Goal: Task Accomplishment & Management: Use online tool/utility

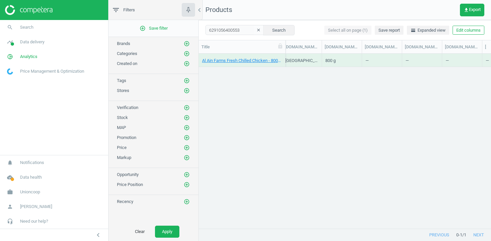
scroll to position [0, 1614]
drag, startPoint x: 407, startPoint y: 47, endPoint x: 431, endPoint y: 47, distance: 24.1
click at [434, 47] on div at bounding box center [437, 46] width 7 height 13
drag, startPoint x: 423, startPoint y: 47, endPoint x: 455, endPoint y: 46, distance: 32.1
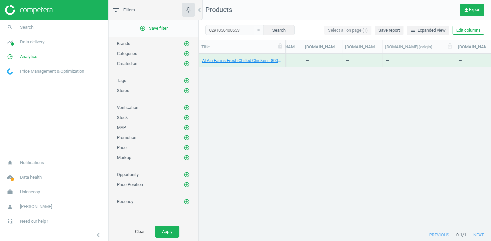
click at [455, 46] on div at bounding box center [455, 46] width 7 height 13
drag, startPoint x: 381, startPoint y: 45, endPoint x: 408, endPoint y: 45, distance: 26.4
click at [385, 45] on div at bounding box center [382, 46] width 7 height 13
click at [256, 28] on icon "clear" at bounding box center [258, 30] width 5 height 5
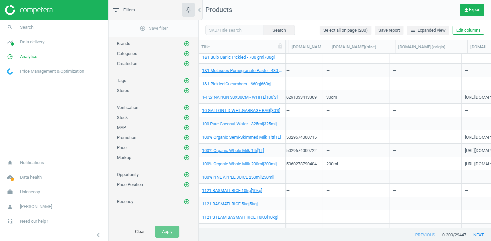
scroll to position [0, 1653]
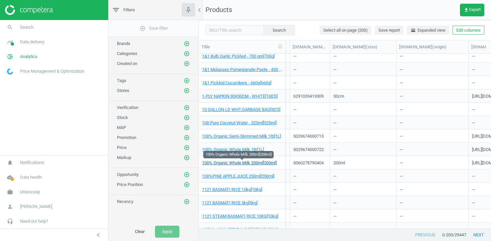
click at [273, 164] on link "100% Organic Whole Milk 200ml[200ml]" at bounding box center [239, 163] width 74 height 6
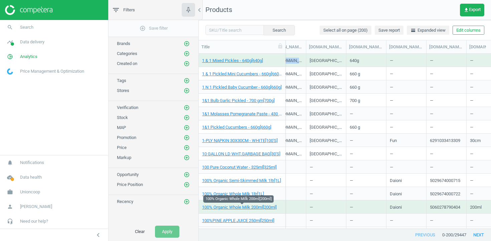
scroll to position [0, 1517]
drag, startPoint x: 383, startPoint y: 46, endPoint x: 367, endPoint y: 67, distance: 26.7
click at [367, 67] on div "Title SKU My price Suggested price Competitors Similar products Stock Promo Bra…" at bounding box center [345, 134] width 292 height 189
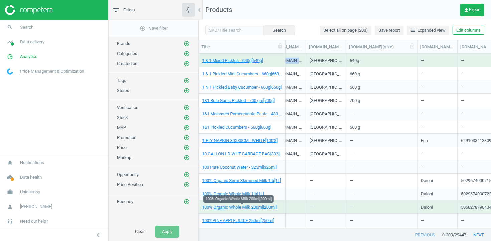
drag, startPoint x: 353, startPoint y: 48, endPoint x: 427, endPoint y: 51, distance: 74.2
click at [421, 51] on div at bounding box center [417, 46] width 7 height 13
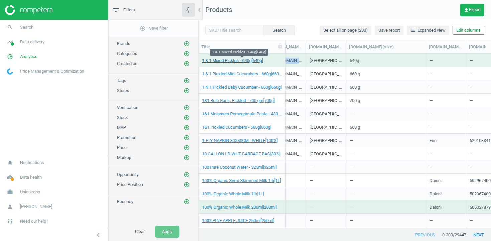
click at [249, 61] on link "1 & 1 Mixed Pickles - 640g[640g]" at bounding box center [232, 61] width 61 height 6
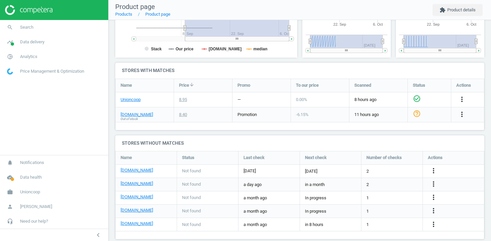
scroll to position [193, 0]
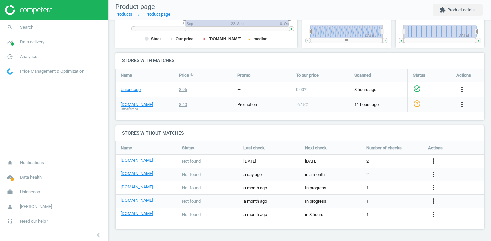
drag, startPoint x: 157, startPoint y: 105, endPoint x: 118, endPoint y: 106, distance: 39.1
click at [118, 106] on div "[DOMAIN_NAME] Out of stock" at bounding box center [145, 105] width 58 height 15
copy link "[DOMAIN_NAME]"
click at [129, 108] on span "Out of stock" at bounding box center [129, 109] width 17 height 5
click at [130, 105] on link "[DOMAIN_NAME]" at bounding box center [137, 105] width 32 height 6
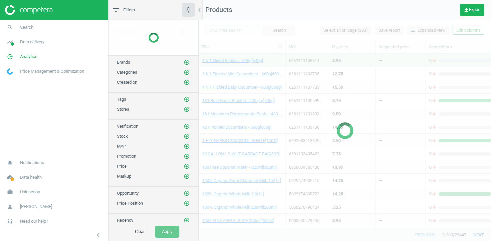
scroll to position [175, 292]
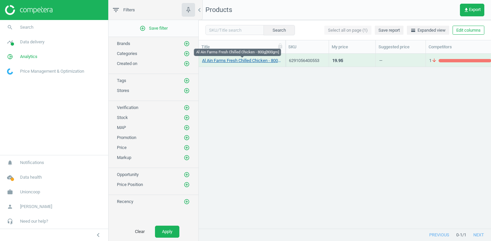
click at [244, 60] on link "Al Ain Farms Fresh Chilled Chicken - 800g[800gm]" at bounding box center [242, 61] width 80 height 6
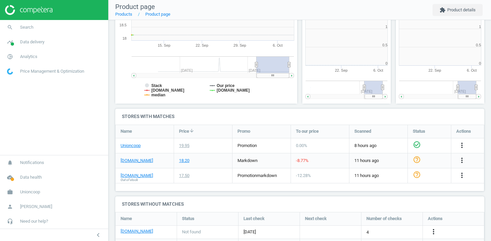
scroll to position [3, 3]
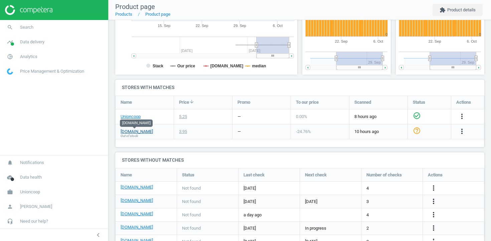
click at [147, 131] on link "[DOMAIN_NAME]" at bounding box center [137, 132] width 32 height 6
drag, startPoint x: 150, startPoint y: 131, endPoint x: 120, endPoint y: 132, distance: 30.4
click at [120, 132] on div "spinneys.com Out of stock" at bounding box center [145, 132] width 58 height 15
copy link "[DOMAIN_NAME]"
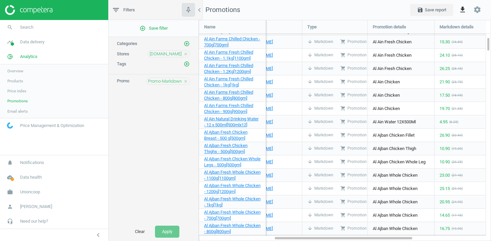
scroll to position [222, 293]
click at [186, 53] on icon "close" at bounding box center [185, 54] width 5 height 5
click at [186, 53] on icon "add_circle_outline" at bounding box center [187, 54] width 6 height 6
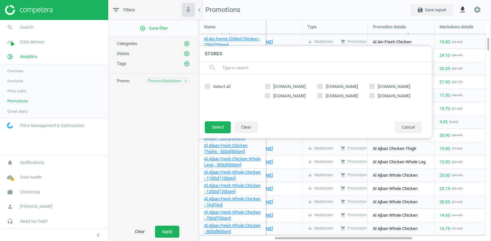
click at [372, 96] on input "[DOMAIN_NAME]" at bounding box center [372, 96] width 4 height 4
checkbox input "true"
click at [227, 128] on button "Select" at bounding box center [218, 128] width 26 height 12
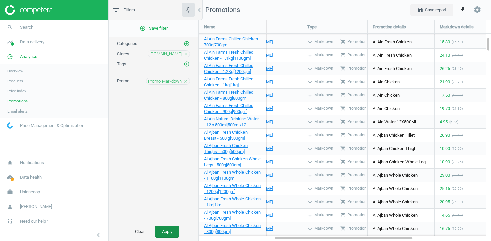
click at [170, 233] on button "Apply" at bounding box center [167, 232] width 24 height 12
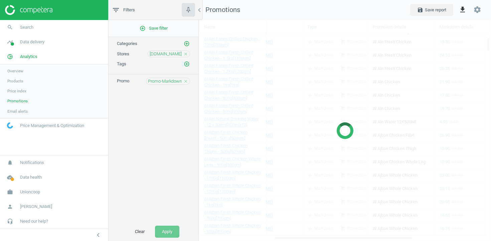
scroll to position [210, 293]
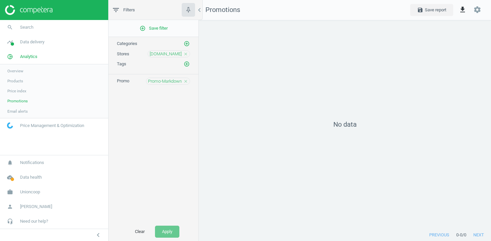
click at [186, 79] on icon "close" at bounding box center [185, 81] width 5 height 5
click at [186, 79] on icon "add_circle_outline" at bounding box center [187, 81] width 6 height 6
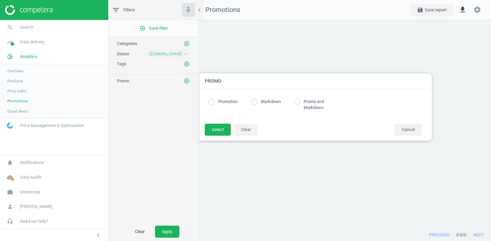
click at [271, 101] on label "Markdown" at bounding box center [269, 102] width 23 height 6
click at [257, 105] on input "radio" at bounding box center [254, 102] width 7 height 7
radio input "true"
click at [226, 127] on button "Select" at bounding box center [218, 130] width 26 height 12
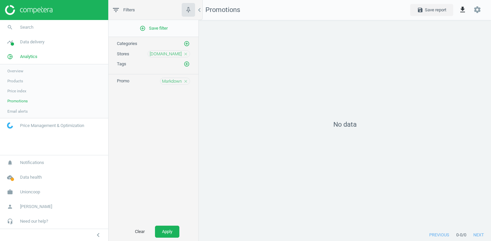
click at [177, 239] on div "Clear Apply" at bounding box center [154, 232] width 90 height 19
click at [164, 229] on button "Apply" at bounding box center [167, 232] width 24 height 12
click at [185, 83] on icon "close" at bounding box center [185, 81] width 5 height 5
click at [186, 82] on icon "add_circle_outline" at bounding box center [187, 81] width 6 height 6
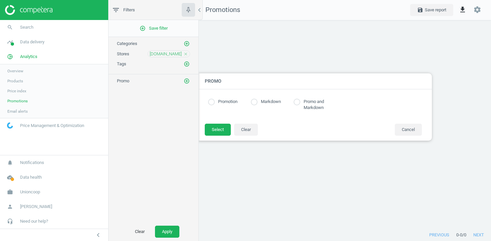
click at [298, 103] on input "radio" at bounding box center [297, 102] width 7 height 7
radio input "true"
click at [300, 99] on input "radio" at bounding box center [297, 102] width 7 height 7
click at [220, 102] on label "Promotion" at bounding box center [226, 102] width 23 height 6
click at [213, 104] on input "radio" at bounding box center [211, 102] width 7 height 7
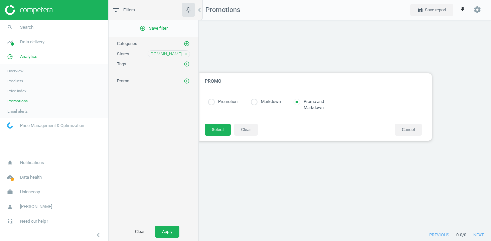
radio input "true"
click at [214, 135] on button "Select" at bounding box center [218, 130] width 26 height 12
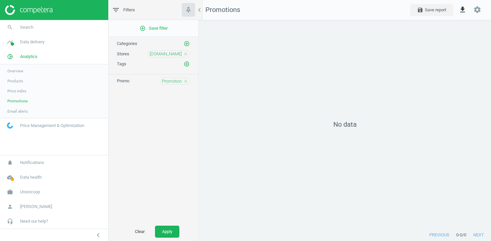
click at [172, 238] on div "Clear Apply" at bounding box center [154, 232] width 90 height 19
click at [174, 230] on button "Apply" at bounding box center [167, 232] width 24 height 12
click at [185, 84] on icon "close" at bounding box center [185, 81] width 5 height 5
